Goal: Task Accomplishment & Management: Use online tool/utility

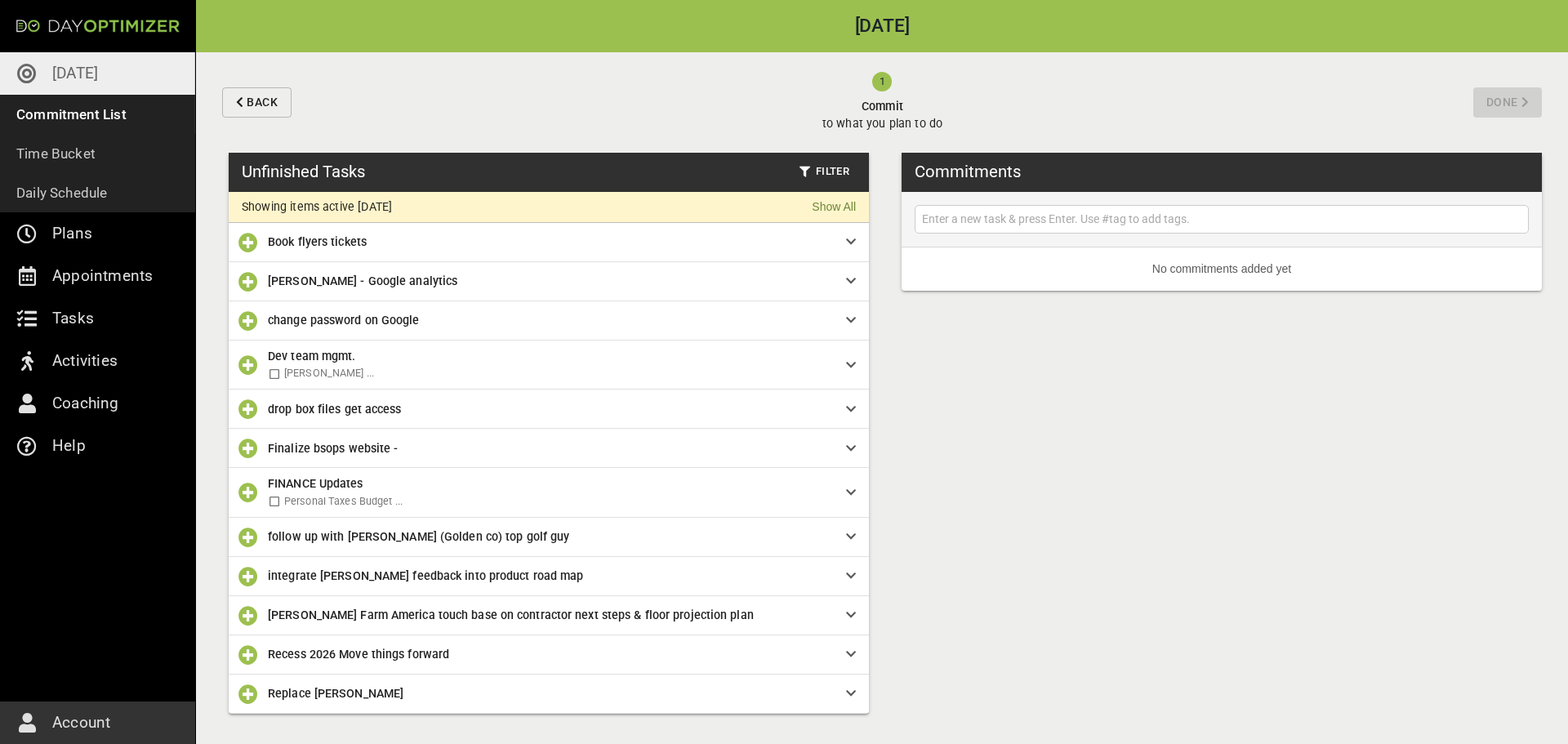
click at [884, 412] on div "Unfinished Tasks Filter Showing items active [DATE] Show All Book flyers ticket…" at bounding box center [882, 449] width 1372 height 592
click at [452, 689] on span "Replace [PERSON_NAME]" at bounding box center [544, 694] width 552 height 18
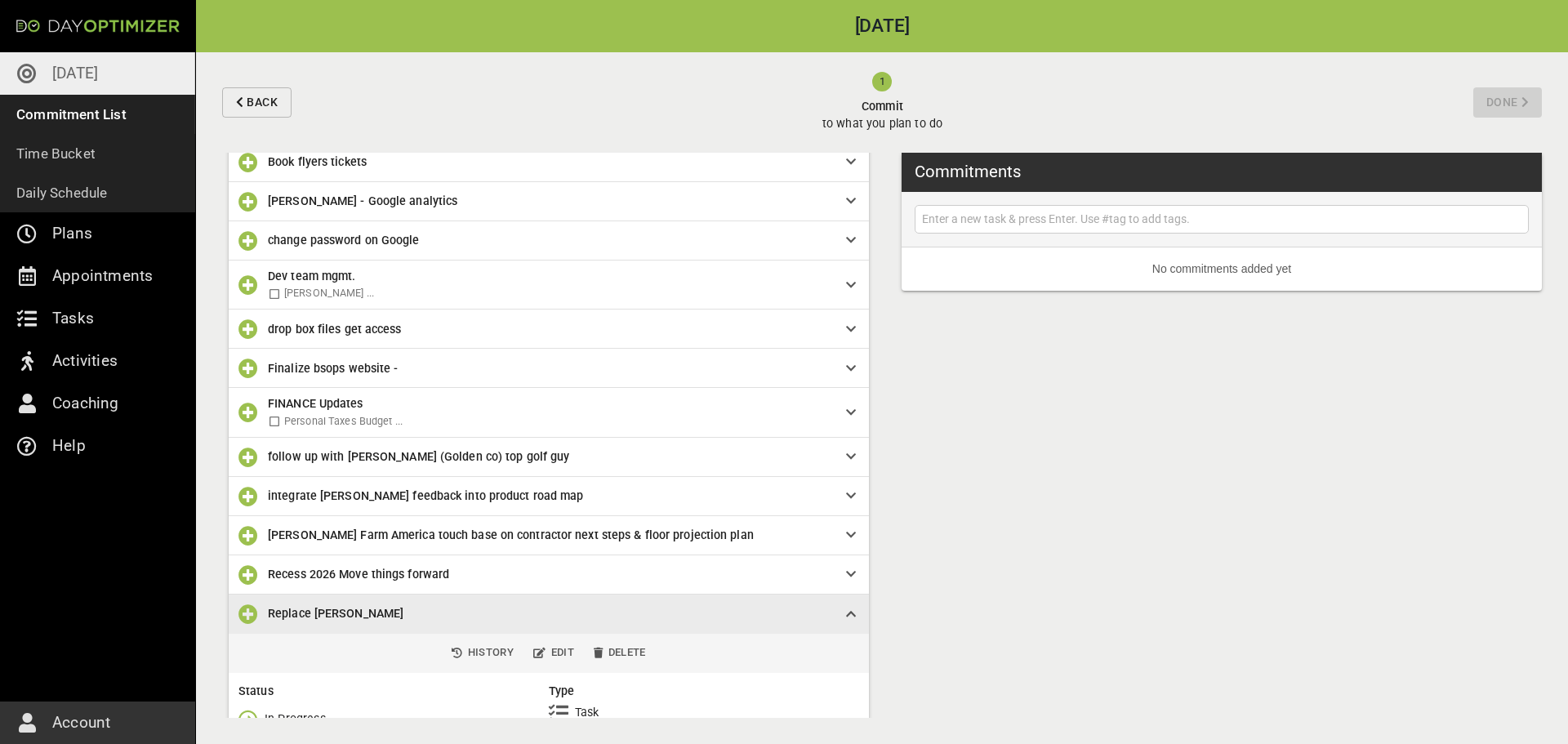
scroll to position [164, 0]
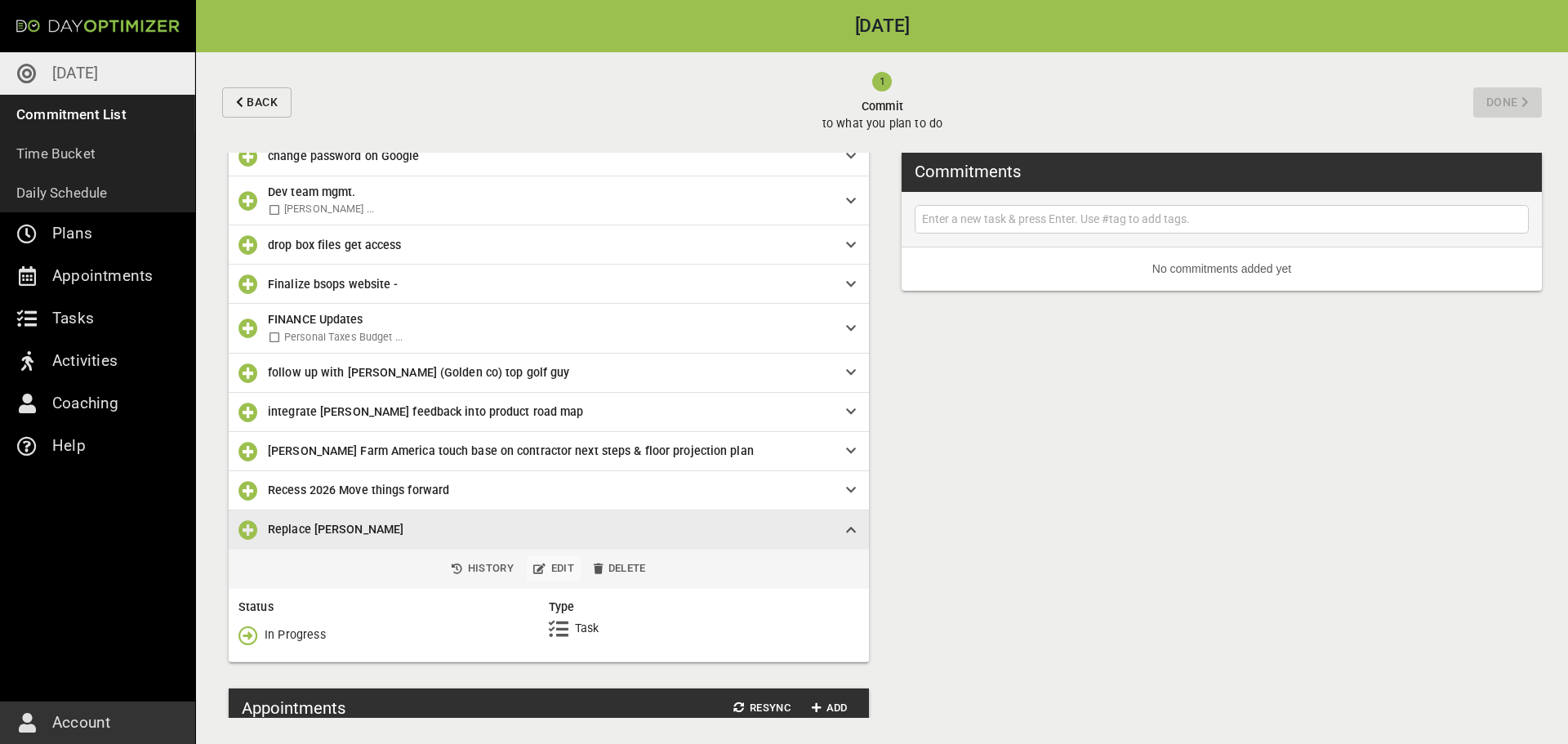
click at [559, 572] on span "Edit" at bounding box center [554, 568] width 41 height 19
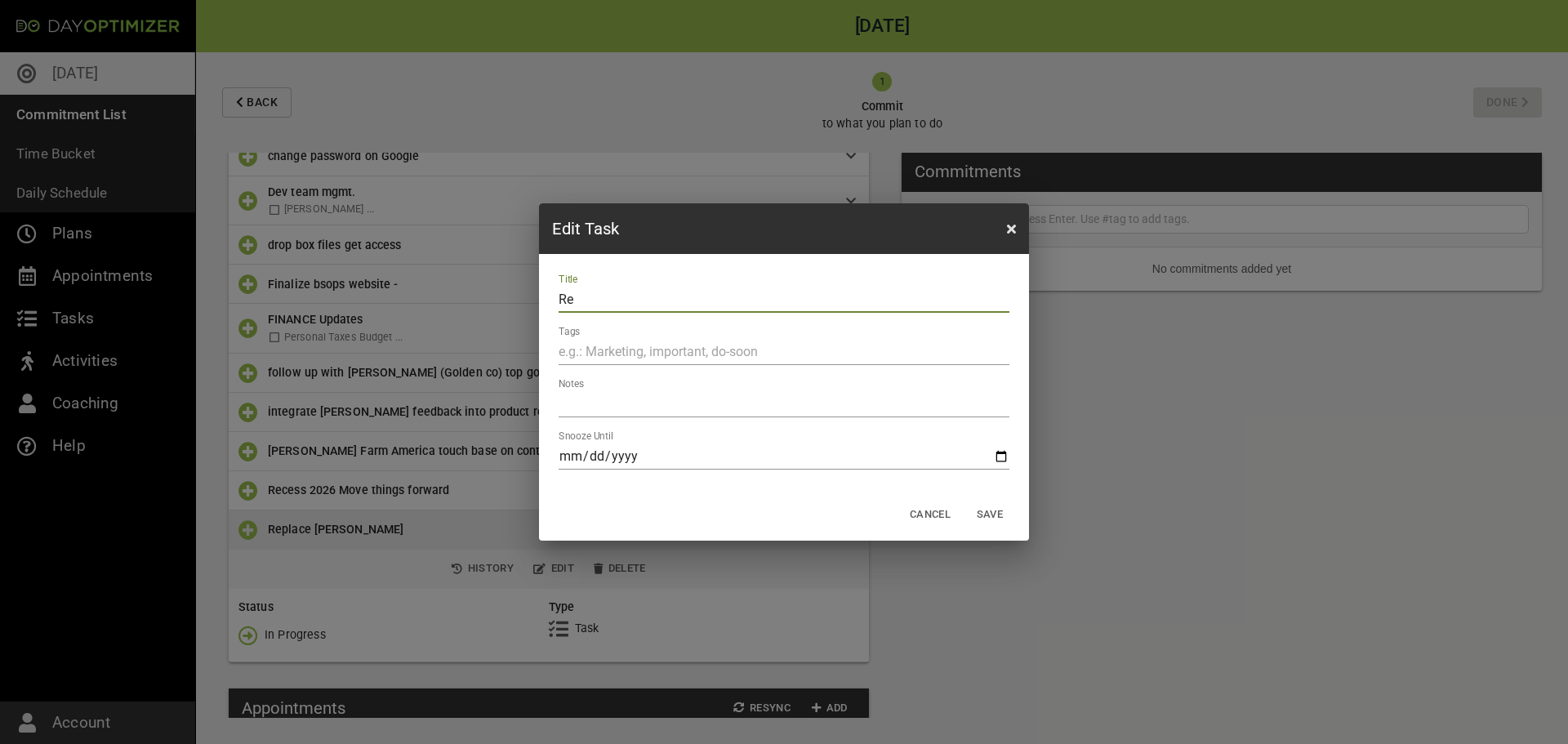
type input "R"
type input "Operation Grumpkin"
click at [976, 511] on span "Save" at bounding box center [990, 514] width 39 height 19
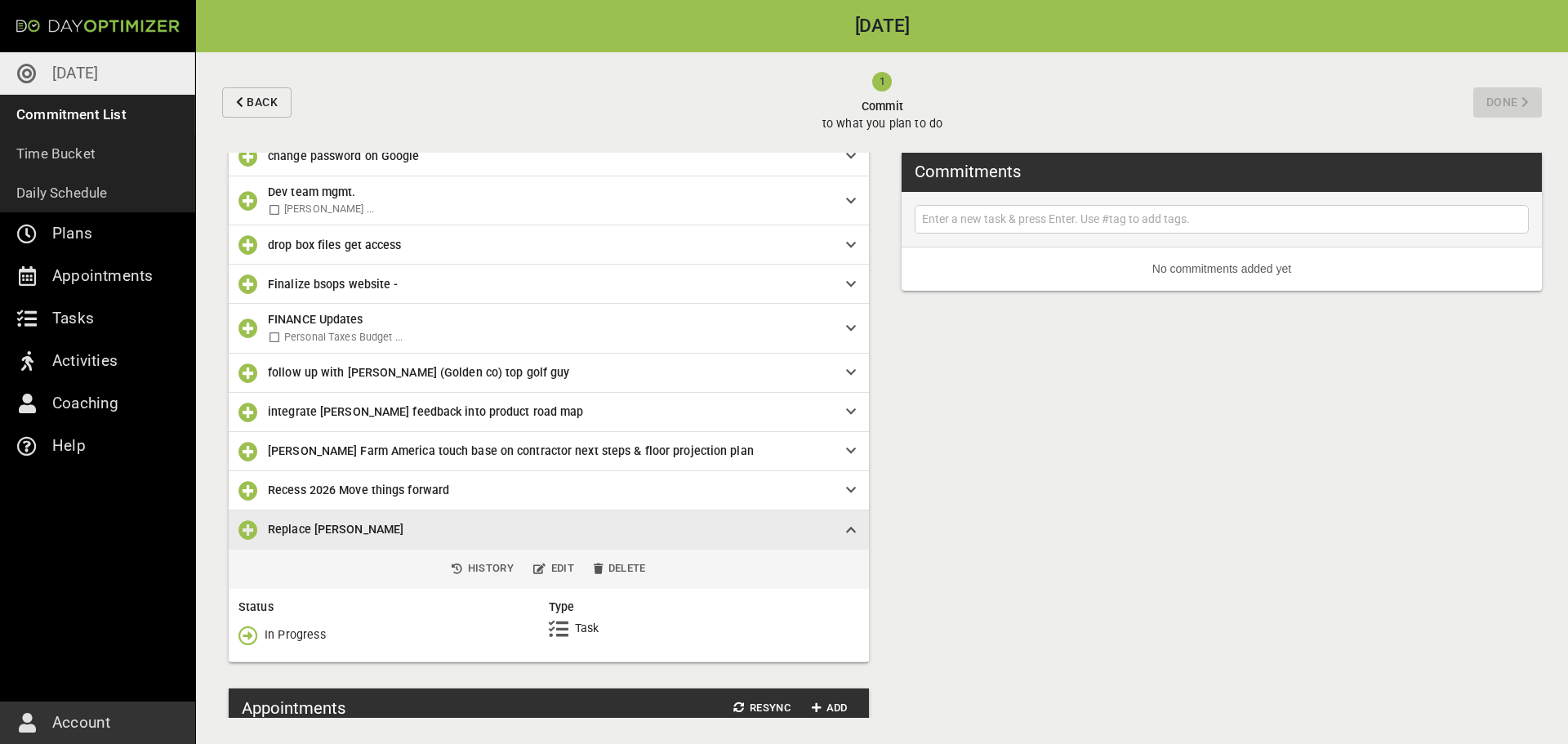
click at [1016, 592] on div "Unfinished Tasks Filter Showing items active [DATE] Show All Book flyers ticket…" at bounding box center [882, 449] width 1372 height 592
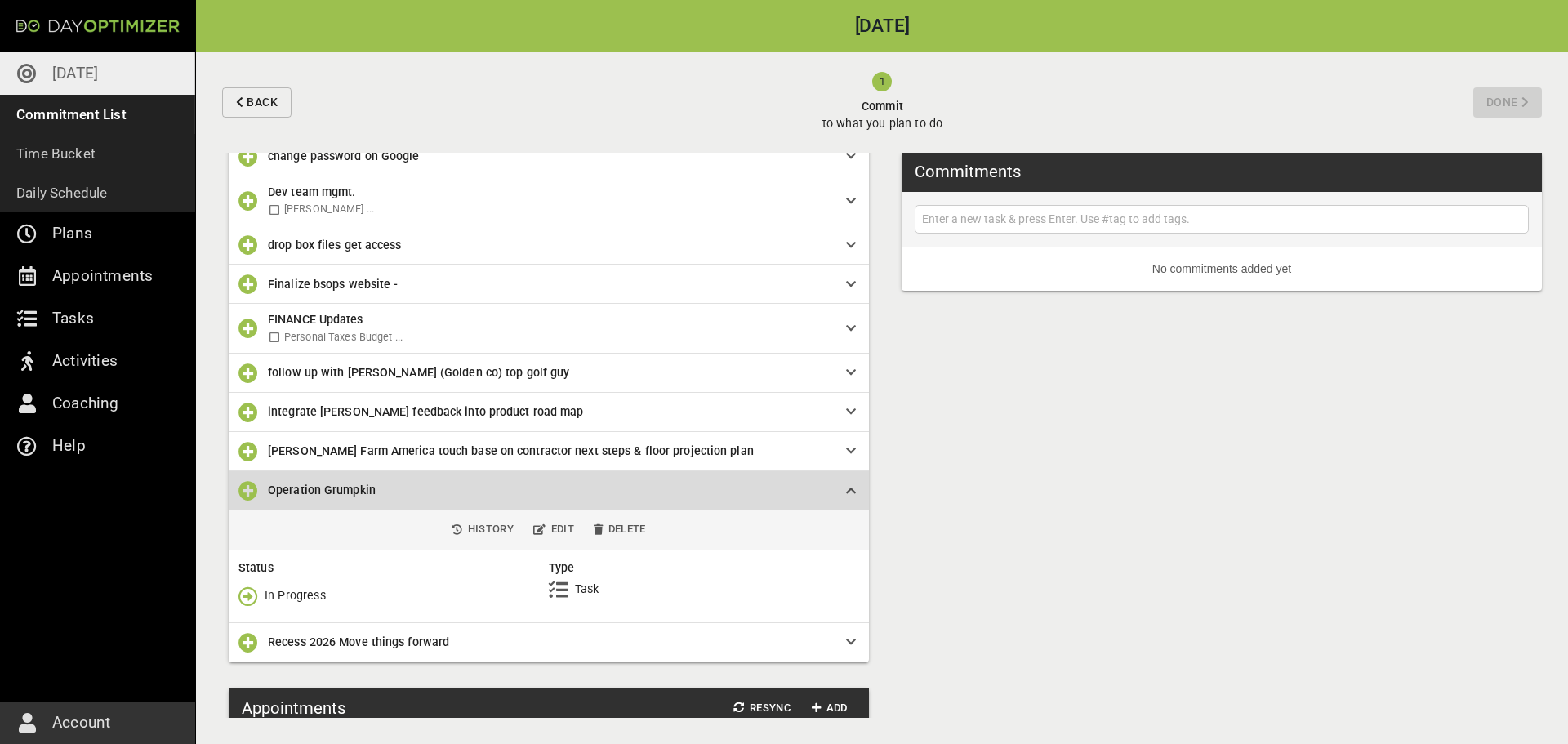
click at [844, 495] on div "Operation Grumpkin" at bounding box center [556, 490] width 578 height 18
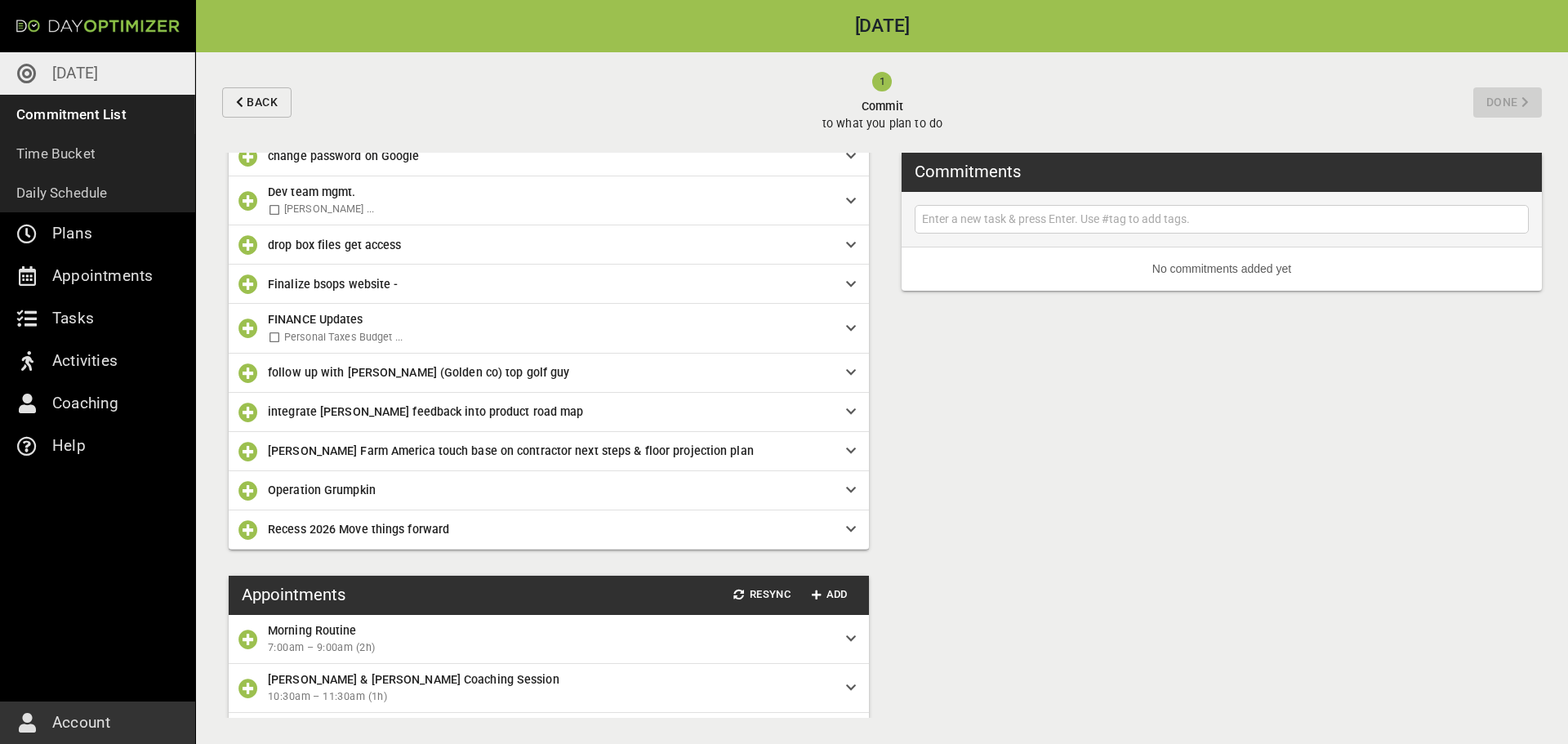
click at [254, 448] on icon "button" at bounding box center [248, 452] width 20 height 20
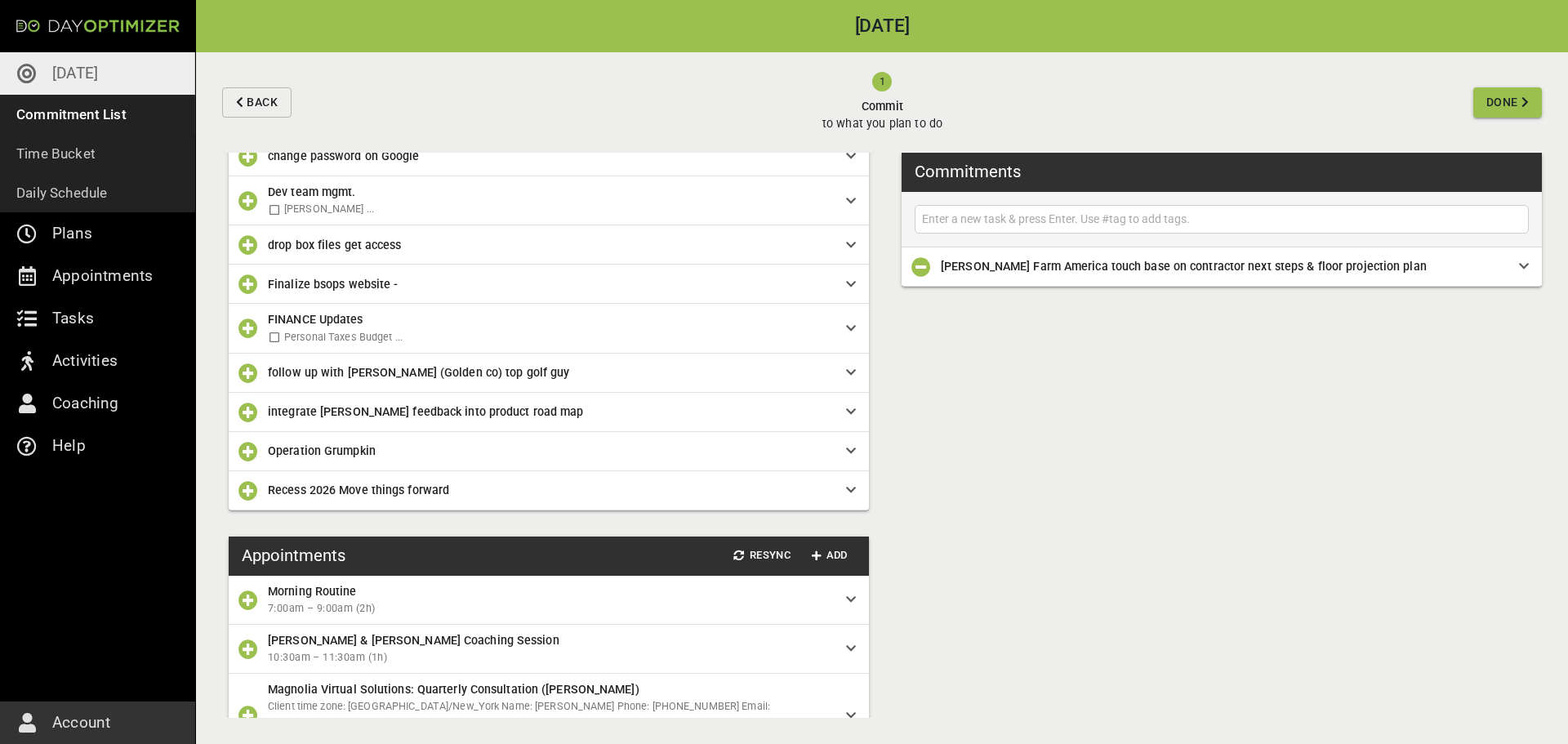
click at [969, 458] on div "Unfinished Tasks Filter Showing items active [DATE] Show All Book flyers ticket…" at bounding box center [882, 449] width 1372 height 592
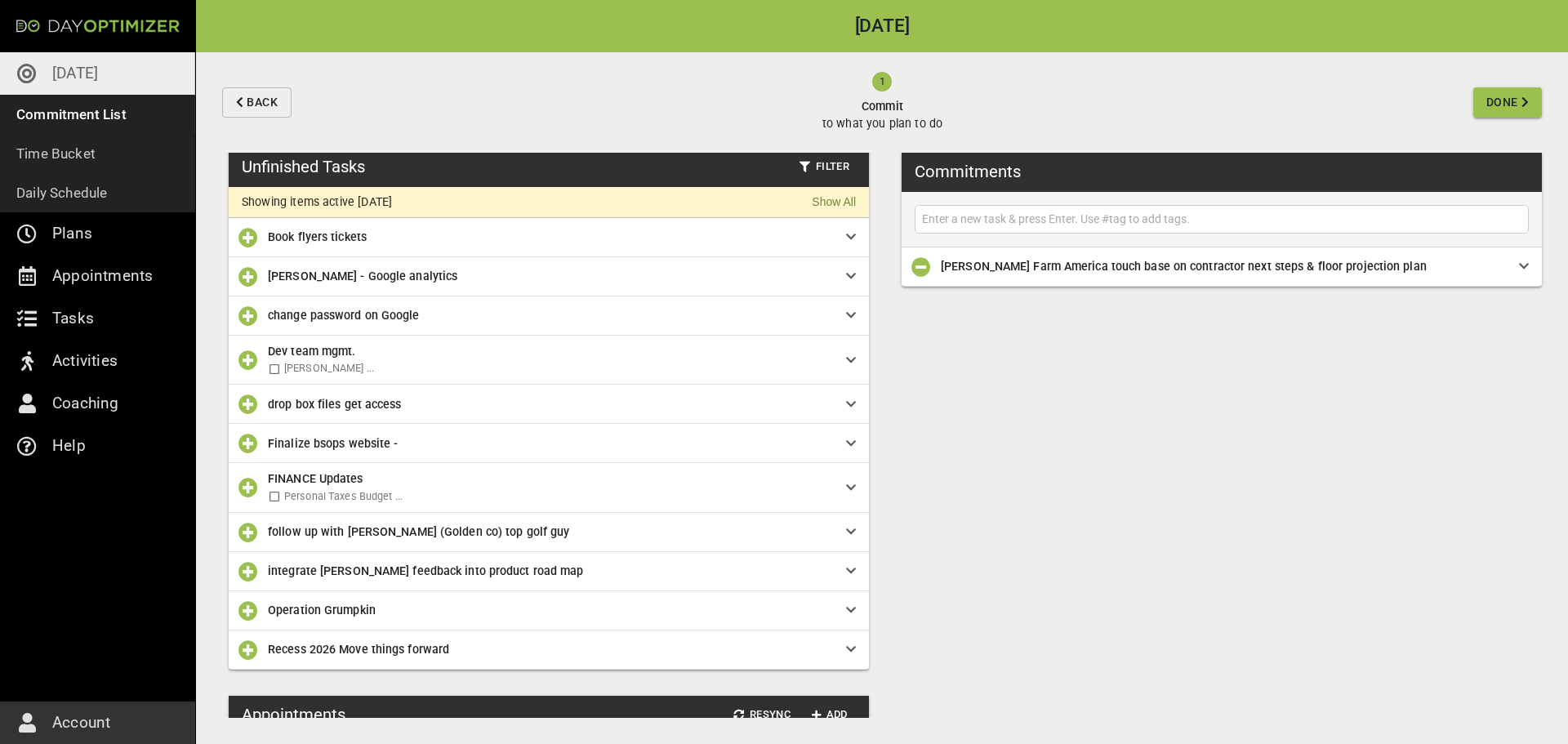
scroll to position [0, 0]
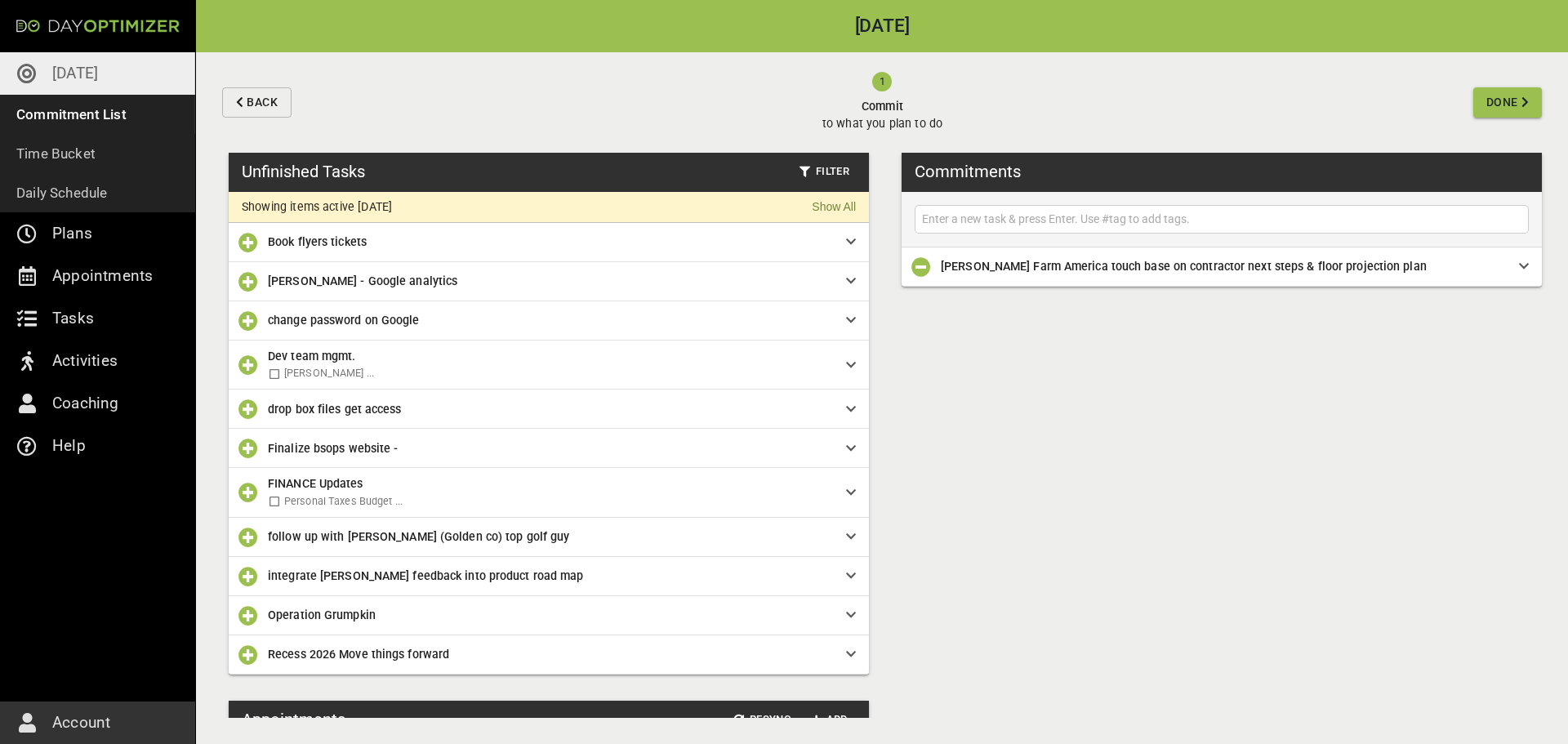
click at [985, 429] on div "Unfinished Tasks Filter Showing items active [DATE] Show All Book flyers ticket…" at bounding box center [882, 449] width 1372 height 592
